Goal: Task Accomplishment & Management: Complete application form

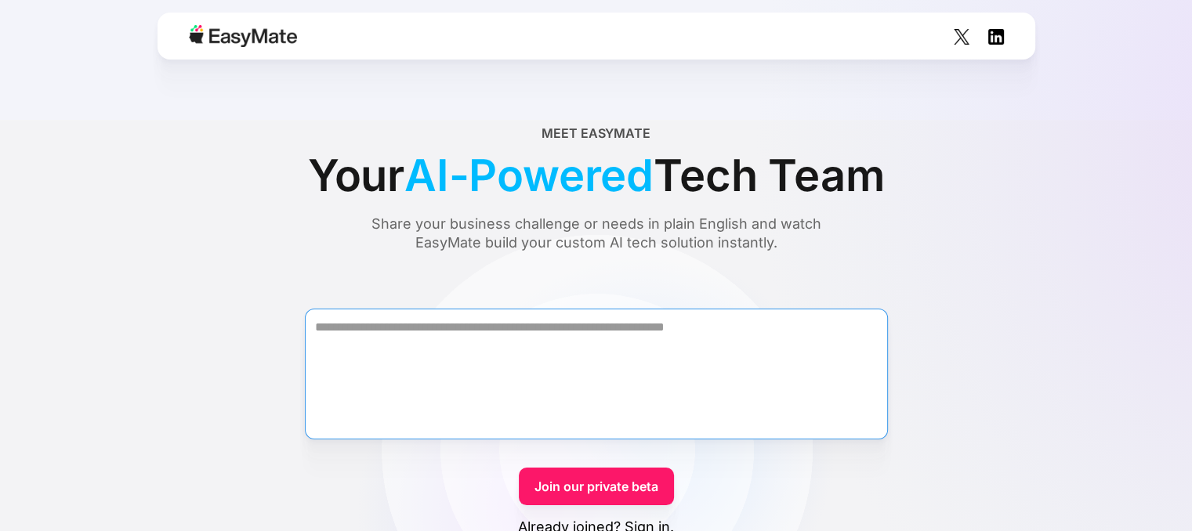
click at [619, 363] on textarea "Form" at bounding box center [596, 374] width 583 height 131
click at [763, 352] on textarea "Form" at bounding box center [596, 374] width 583 height 131
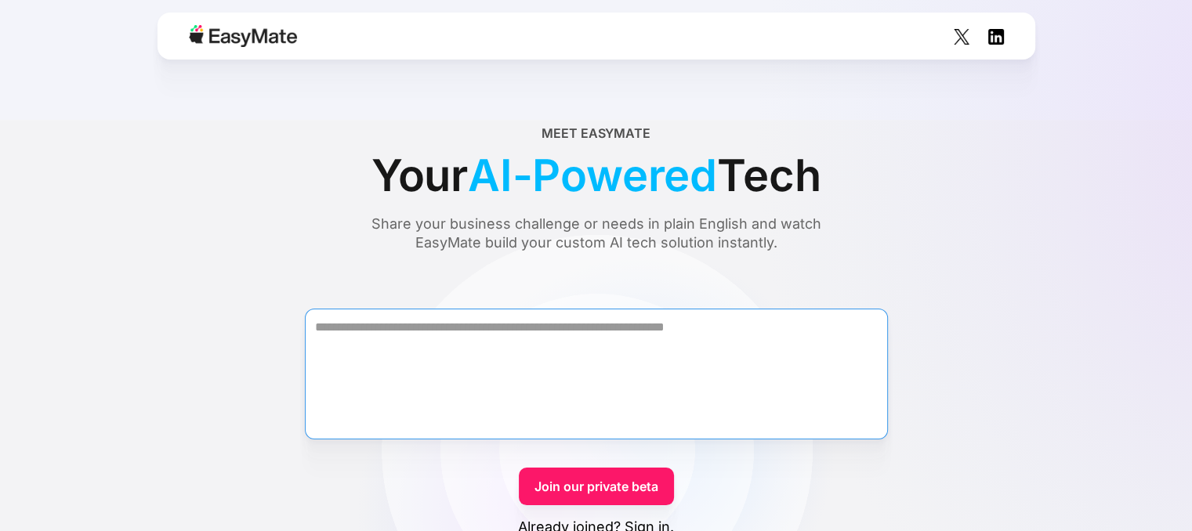
click at [736, 356] on textarea "Form" at bounding box center [596, 374] width 583 height 131
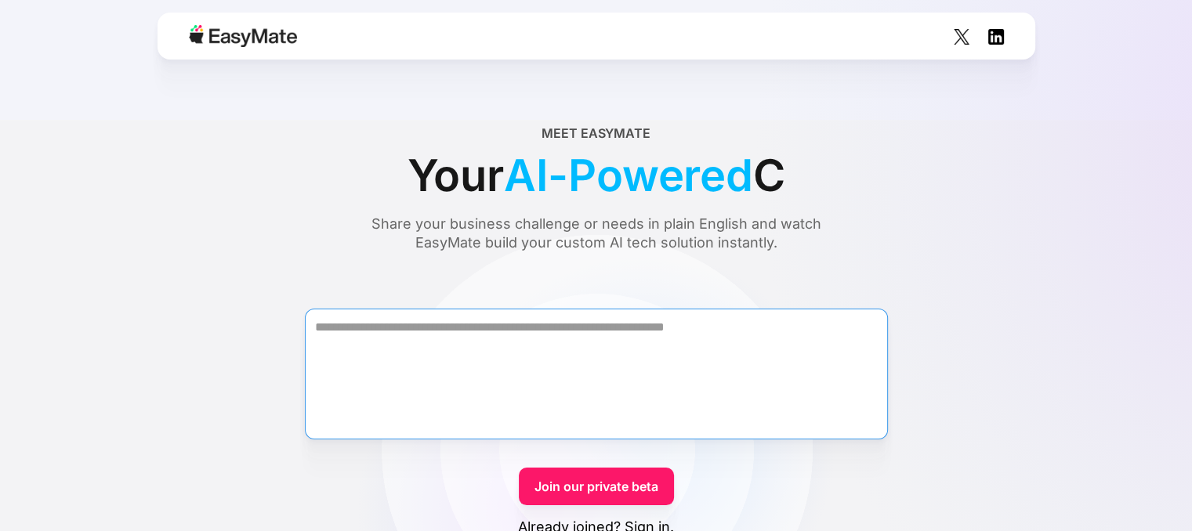
drag, startPoint x: 559, startPoint y: 349, endPoint x: 474, endPoint y: 352, distance: 84.6
click at [557, 349] on textarea "Form" at bounding box center [596, 374] width 583 height 131
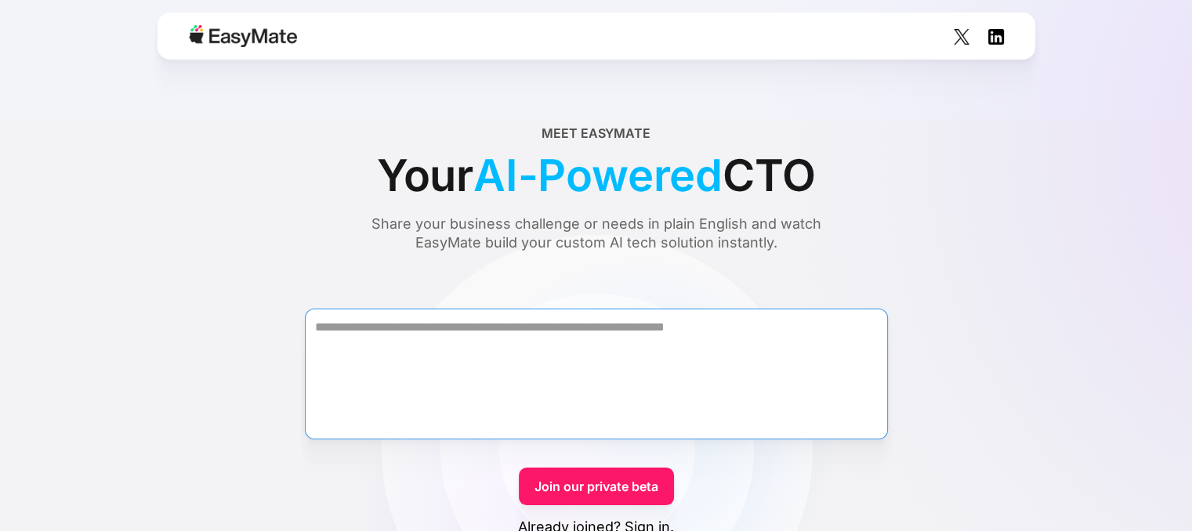
click at [471, 349] on textarea "Form" at bounding box center [596, 374] width 583 height 131
click at [466, 340] on textarea "Form" at bounding box center [596, 374] width 583 height 131
click at [476, 327] on textarea "Form" at bounding box center [596, 374] width 583 height 131
drag, startPoint x: 531, startPoint y: 353, endPoint x: 599, endPoint y: 386, distance: 76.0
click at [542, 353] on textarea "Form" at bounding box center [596, 374] width 583 height 131
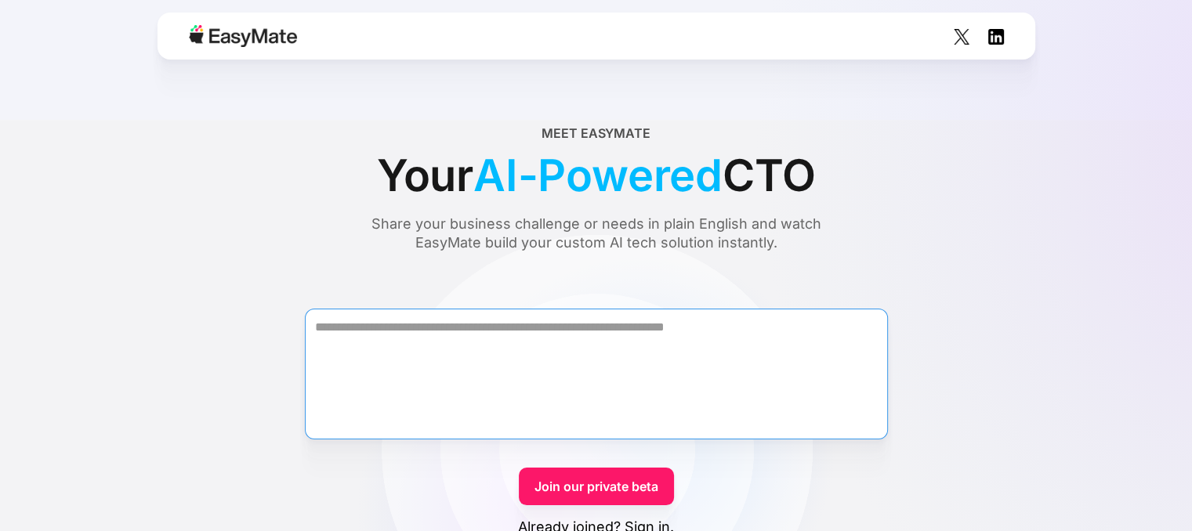
drag, startPoint x: 599, startPoint y: 386, endPoint x: 603, endPoint y: 435, distance: 48.7
click at [607, 395] on textarea "Form" at bounding box center [596, 374] width 583 height 131
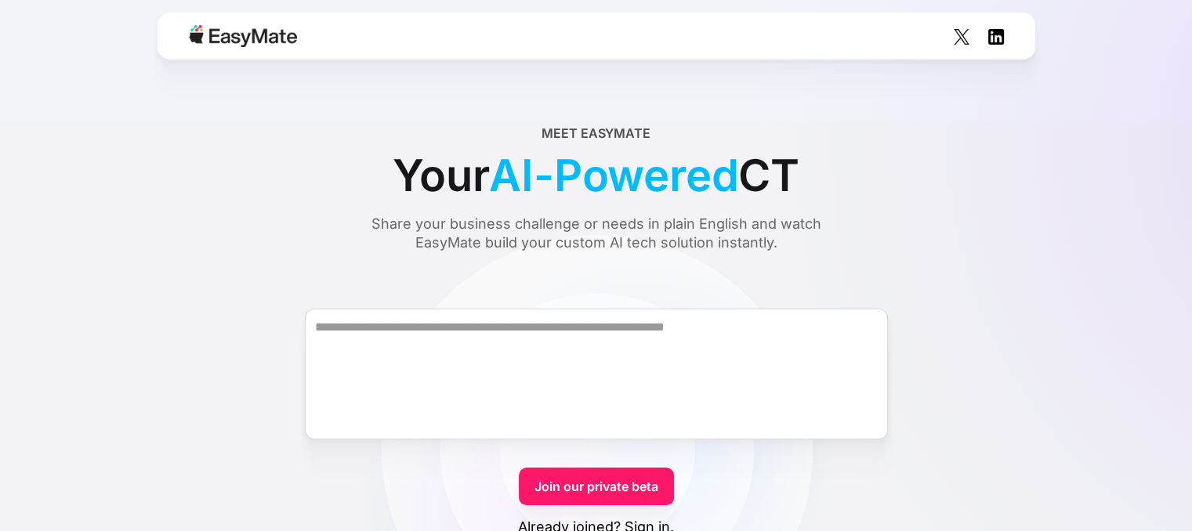
click at [583, 474] on link "Join our private beta" at bounding box center [596, 487] width 155 height 38
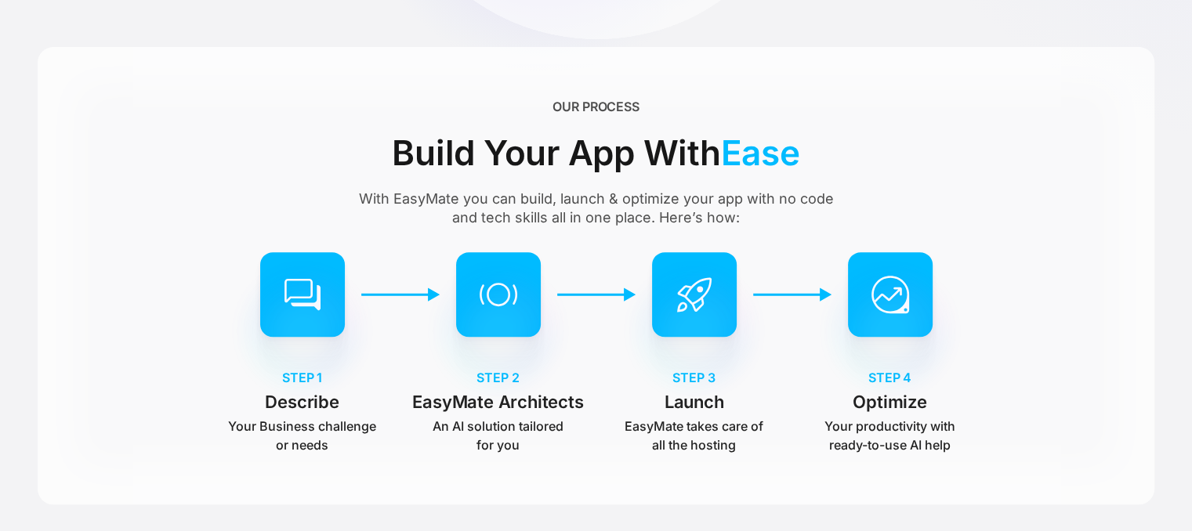
scroll to position [157, 0]
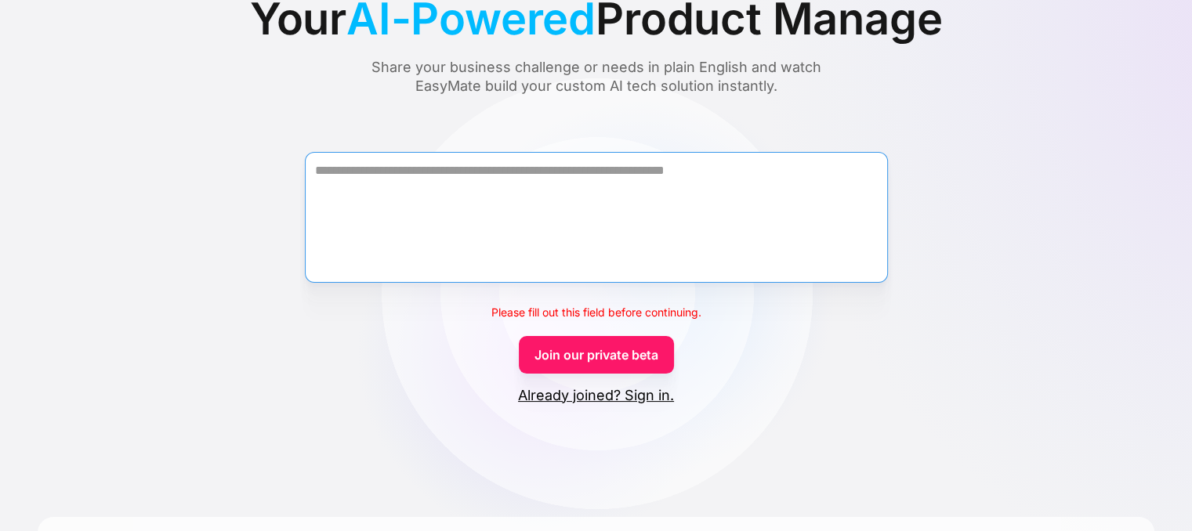
click at [526, 226] on textarea "Form" at bounding box center [596, 217] width 583 height 131
click at [453, 196] on textarea "Form" at bounding box center [596, 217] width 583 height 131
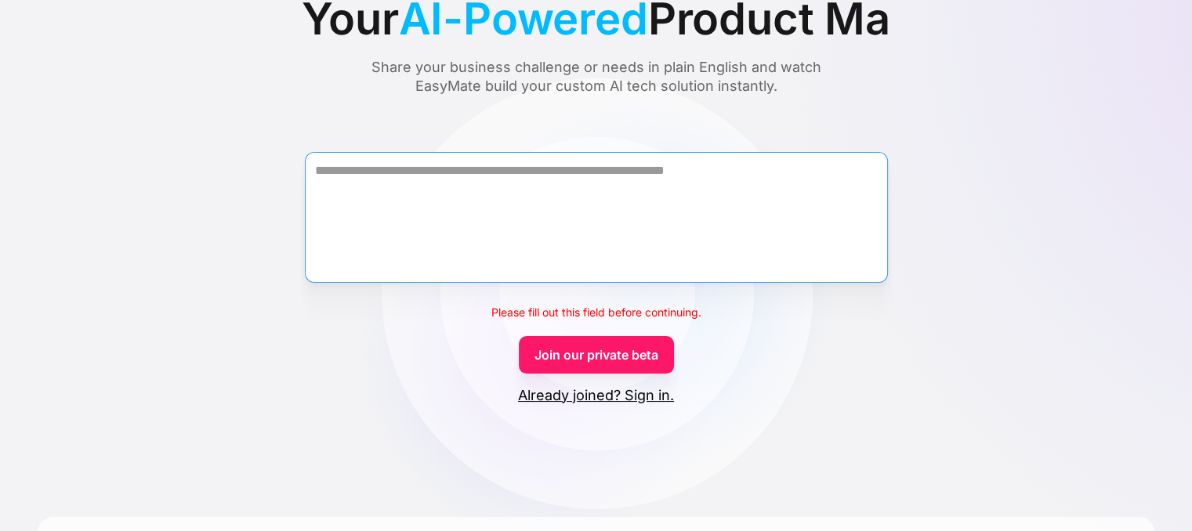
click at [437, 187] on textarea "Form" at bounding box center [596, 217] width 583 height 131
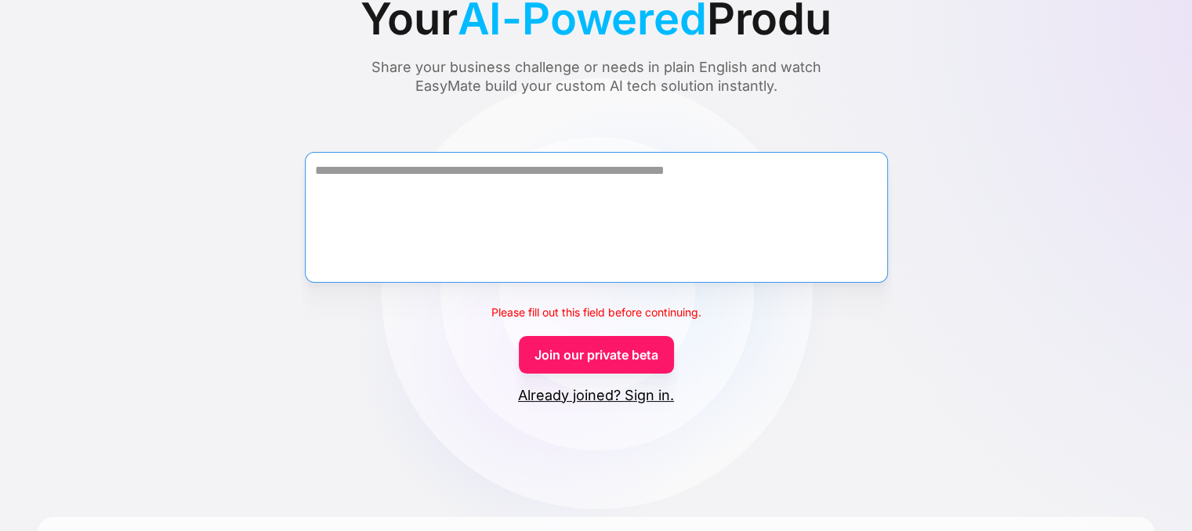
click at [431, 187] on textarea "Form" at bounding box center [596, 217] width 583 height 131
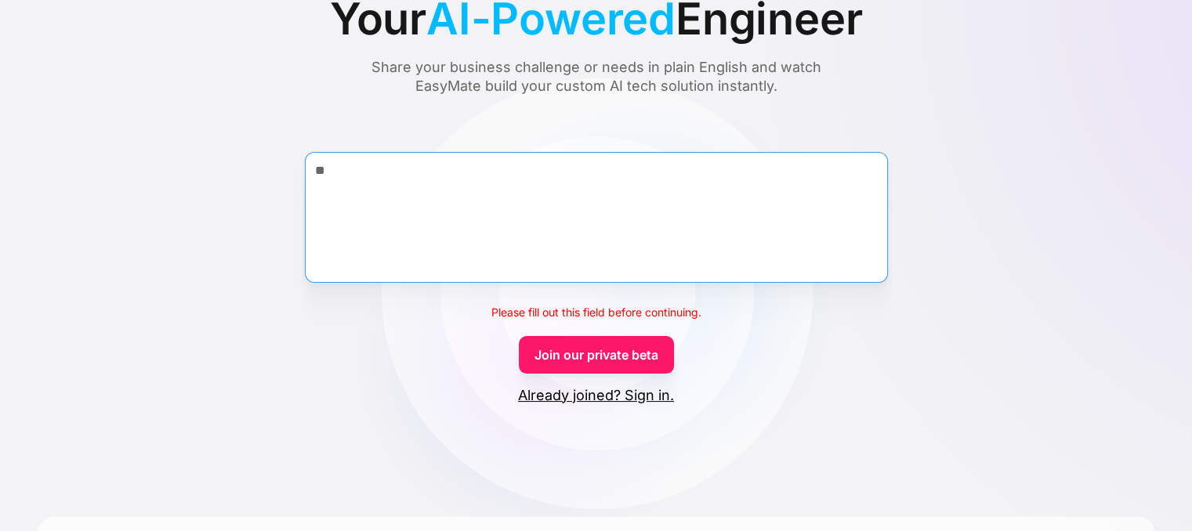
type textarea "*"
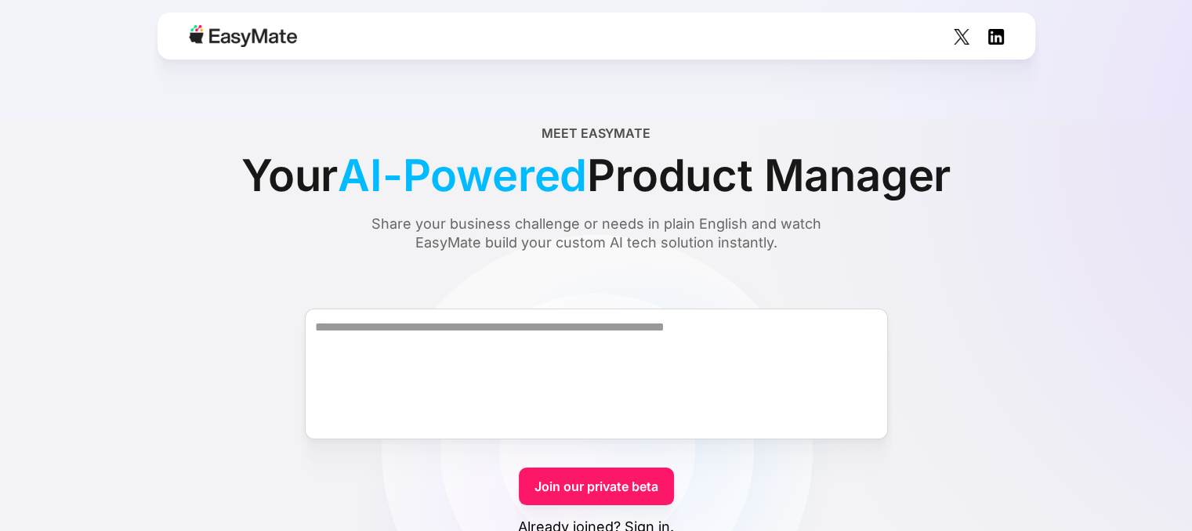
click at [717, 223] on div "Share your business challenge or needs in plain English and watch EasyMate buil…" at bounding box center [596, 234] width 509 height 38
drag, startPoint x: 749, startPoint y: 214, endPoint x: 788, endPoint y: 214, distance: 39.2
click at [749, 214] on div "Meet EasyMate Your AI-Powered Product Manager Share your business challenge or …" at bounding box center [596, 188] width 1116 height 128
